Goal: Book appointment/travel/reservation

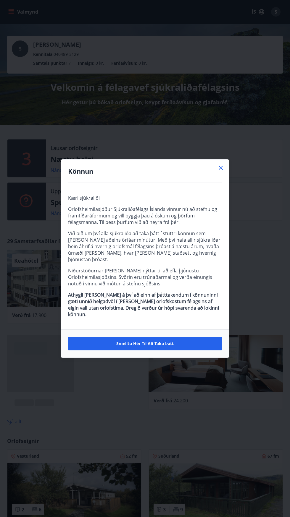
click at [220, 168] on icon at bounding box center [220, 168] width 1 height 1
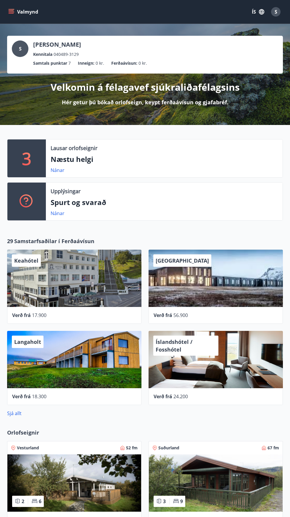
click at [84, 147] on p "Lausar orlofseignir" at bounding box center [74, 148] width 47 height 8
click at [35, 152] on div "3" at bounding box center [26, 159] width 38 height 38
click at [30, 159] on p "3" at bounding box center [26, 158] width 9 height 22
click at [87, 155] on p "Næstu helgi" at bounding box center [164, 159] width 227 height 10
click at [62, 173] on link "Nánar" at bounding box center [58, 170] width 14 height 7
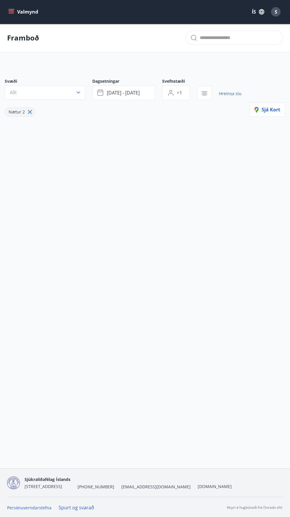
type input "*"
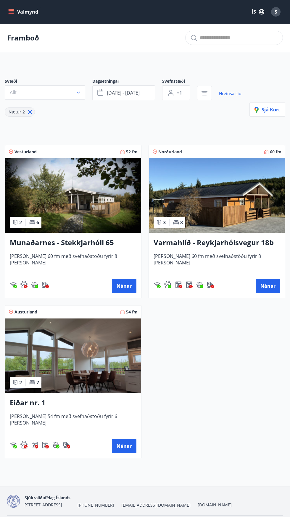
click at [78, 181] on img at bounding box center [73, 195] width 136 height 74
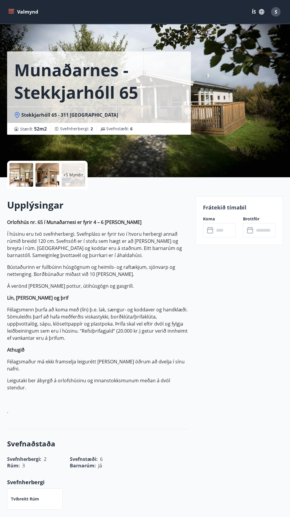
click at [45, 174] on div at bounding box center [47, 175] width 24 height 24
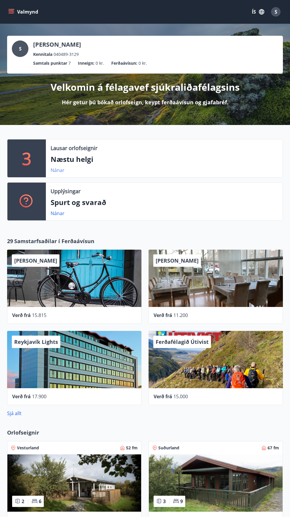
click at [56, 170] on link "Nánar" at bounding box center [58, 170] width 14 height 7
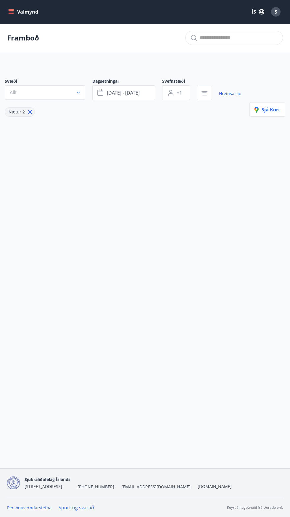
type input "*"
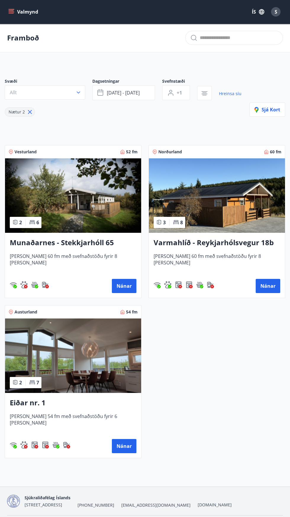
click at [229, 245] on h3 "Varmahlíð - Reykjarhólsvegur 18b" at bounding box center [216, 243] width 127 height 11
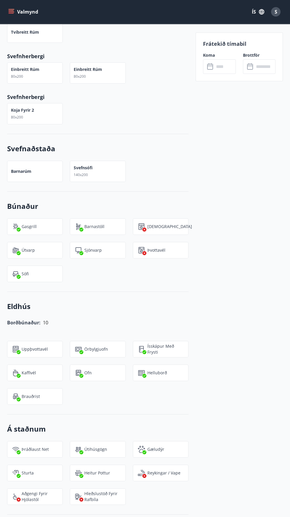
scroll to position [449, 0]
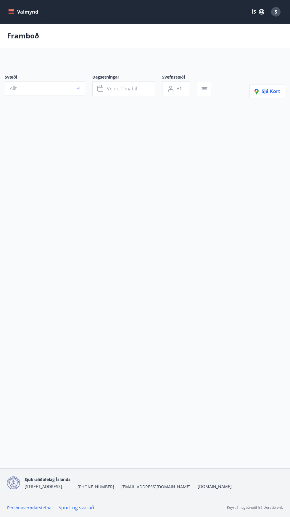
type input "*"
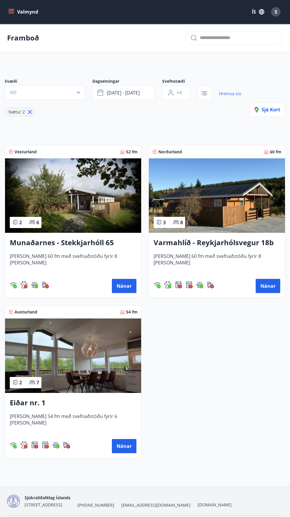
scroll to position [7, 0]
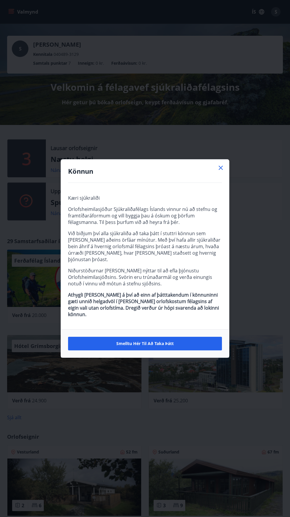
click at [223, 171] on icon at bounding box center [220, 167] width 7 height 7
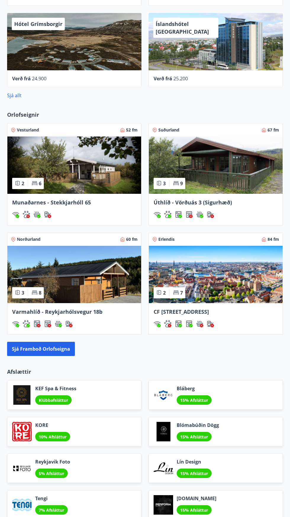
scroll to position [272, 0]
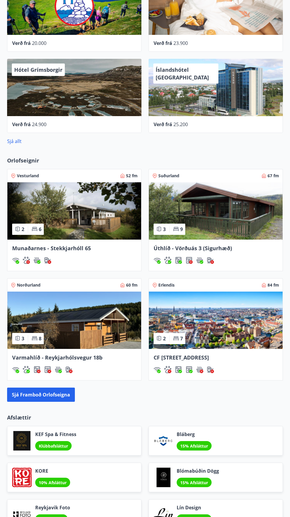
click at [244, 317] on img at bounding box center [216, 320] width 134 height 57
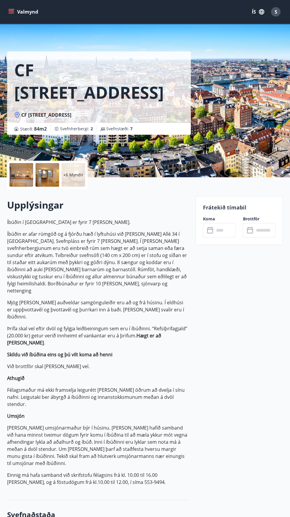
click at [32, 12] on button "Valmynd" at bounding box center [23, 12] width 33 height 11
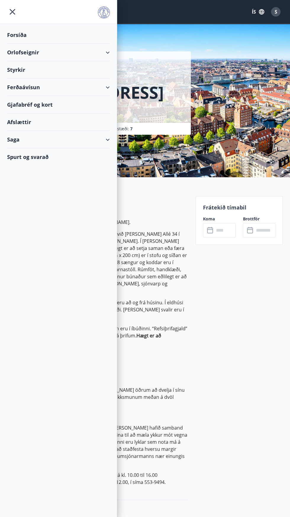
click at [50, 51] on div "Orlofseignir" at bounding box center [58, 52] width 103 height 17
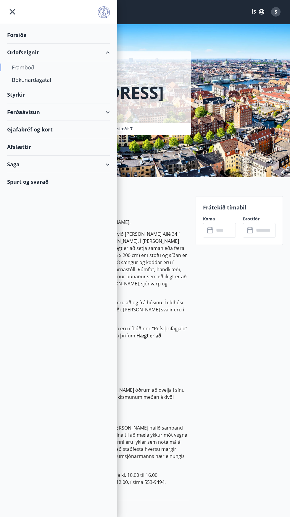
click at [31, 70] on div "Framboð" at bounding box center [58, 67] width 93 height 12
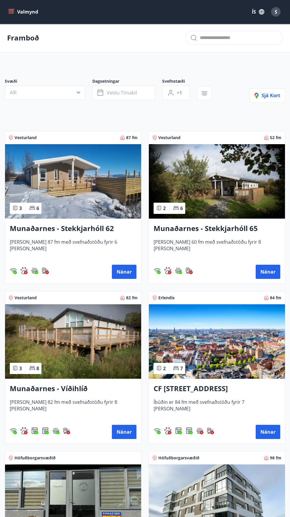
click at [11, 12] on icon "menu" at bounding box center [12, 12] width 7 height 1
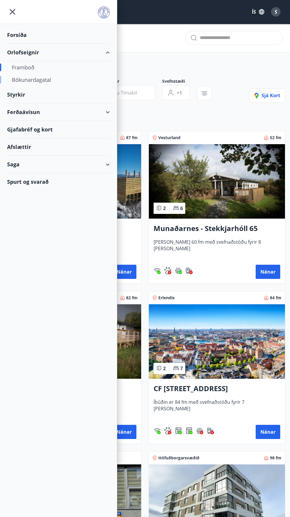
click at [51, 81] on div "Bókunardagatal" at bounding box center [58, 80] width 93 height 12
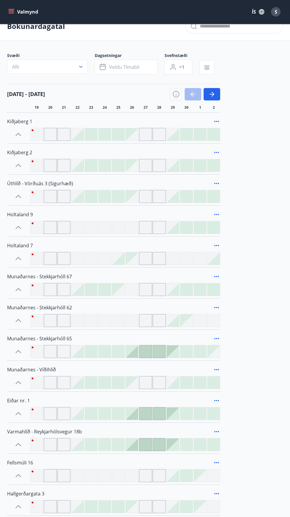
scroll to position [9, 0]
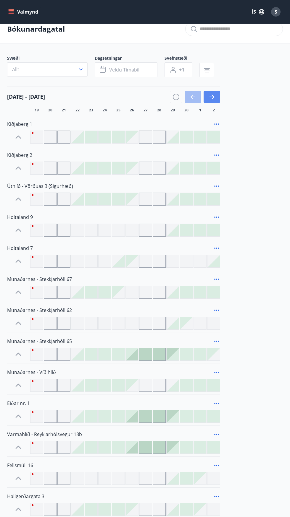
click at [216, 97] on button "button" at bounding box center [211, 97] width 17 height 12
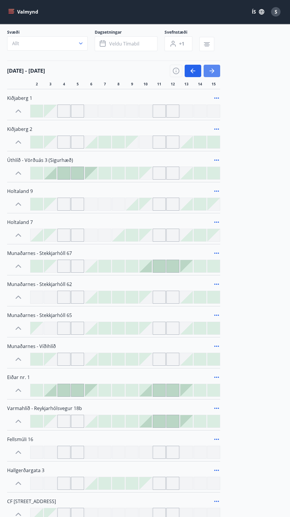
scroll to position [0, 0]
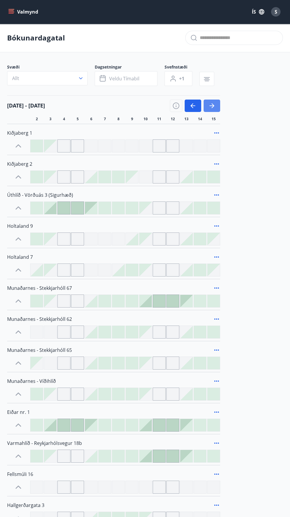
click at [213, 106] on icon "button" at bounding box center [211, 106] width 5 height 1
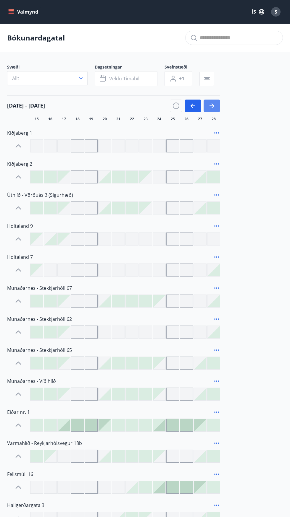
click at [213, 106] on icon "button" at bounding box center [211, 106] width 5 height 1
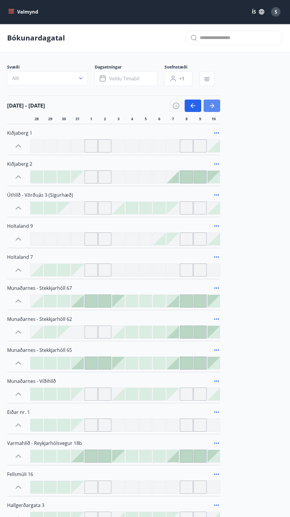
click at [212, 106] on icon "button" at bounding box center [211, 106] width 5 height 1
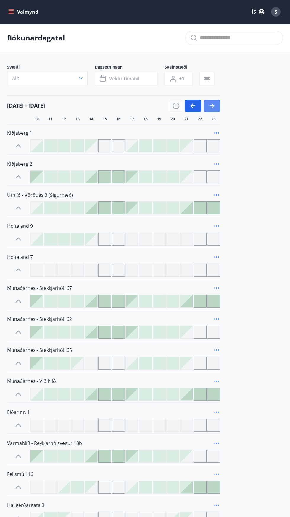
click at [213, 106] on icon "button" at bounding box center [211, 106] width 5 height 1
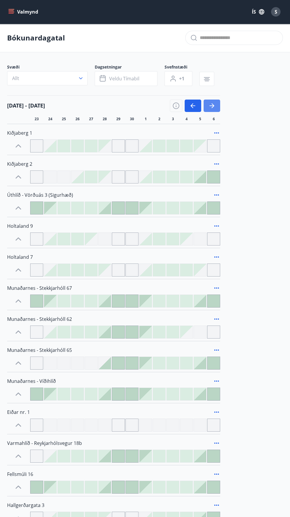
click at [213, 106] on icon "button" at bounding box center [211, 106] width 5 height 1
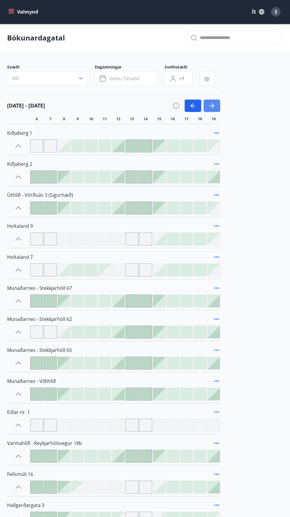
click at [213, 106] on icon "button" at bounding box center [211, 106] width 5 height 1
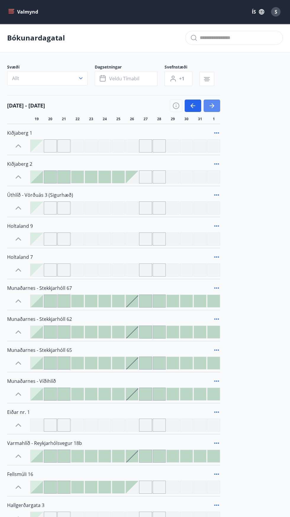
click at [213, 106] on icon "button" at bounding box center [211, 106] width 5 height 1
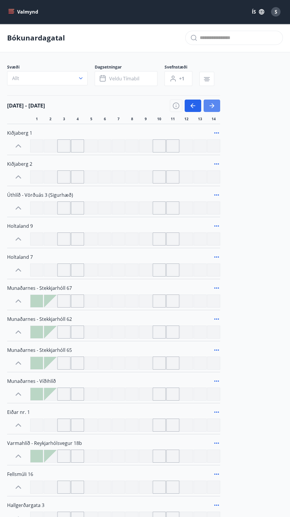
click at [213, 106] on icon "button" at bounding box center [211, 106] width 5 height 1
